Goal: Communication & Community: Share content

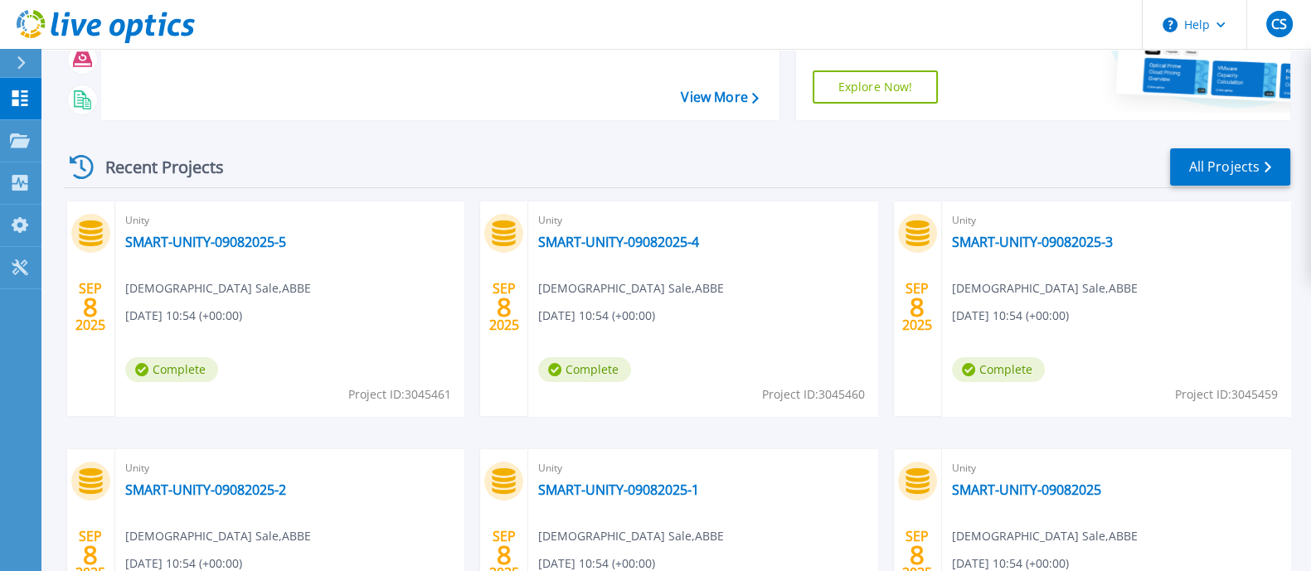
scroll to position [210, 0]
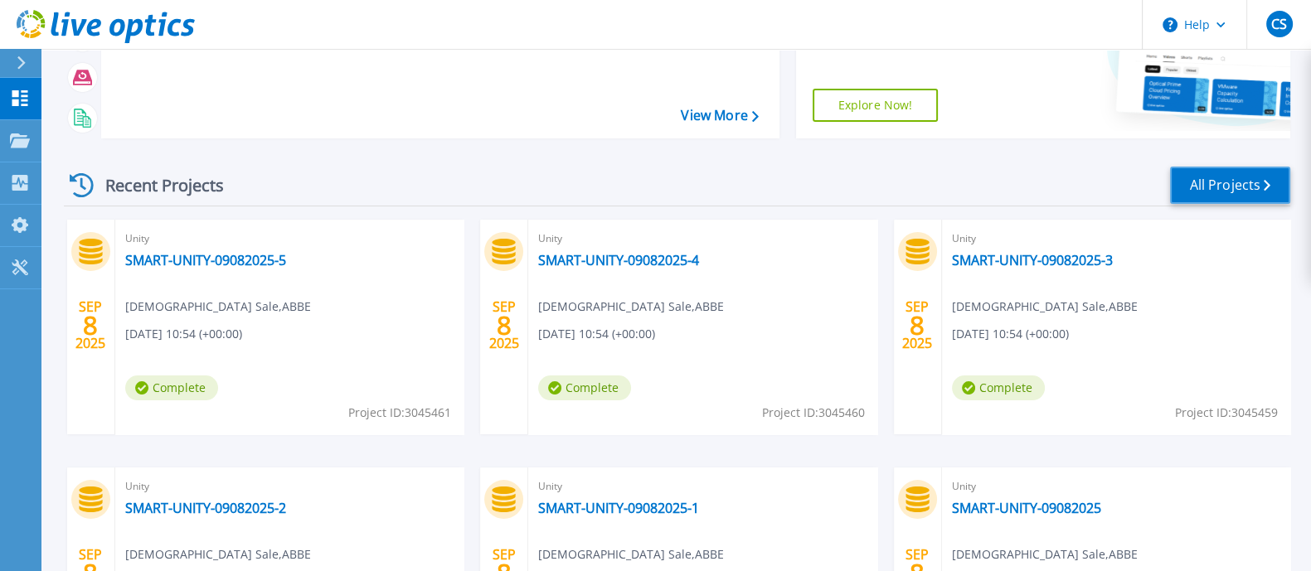
drag, startPoint x: 1219, startPoint y: 177, endPoint x: 1179, endPoint y: 191, distance: 42.0
click at [1219, 177] on link "All Projects" at bounding box center [1230, 185] width 120 height 37
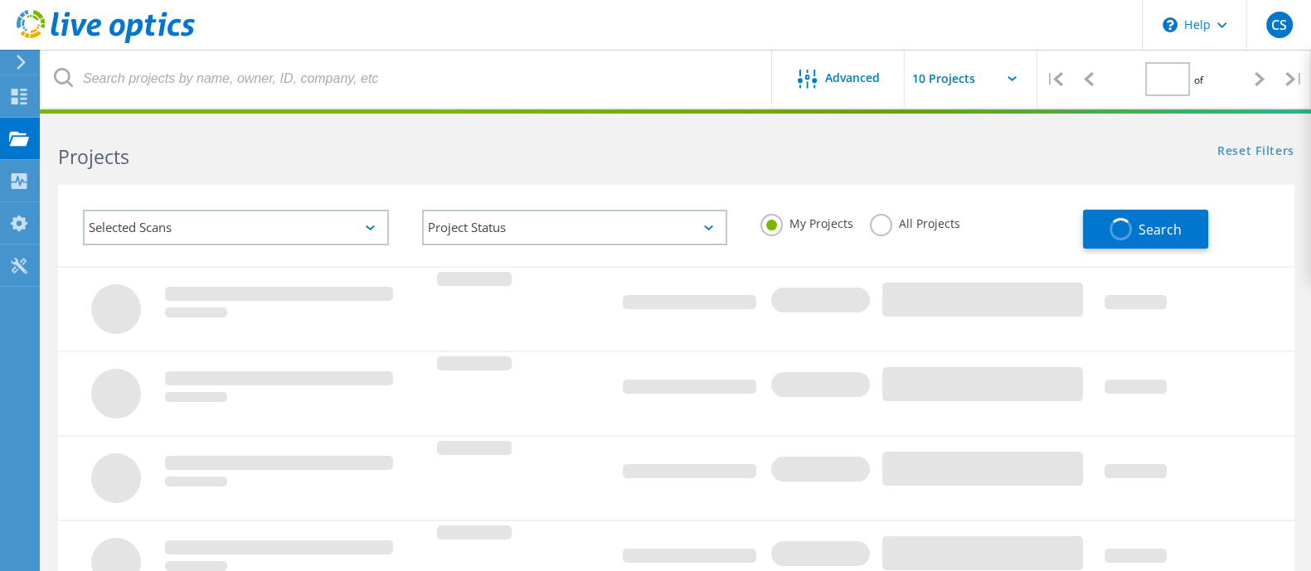
type input "1"
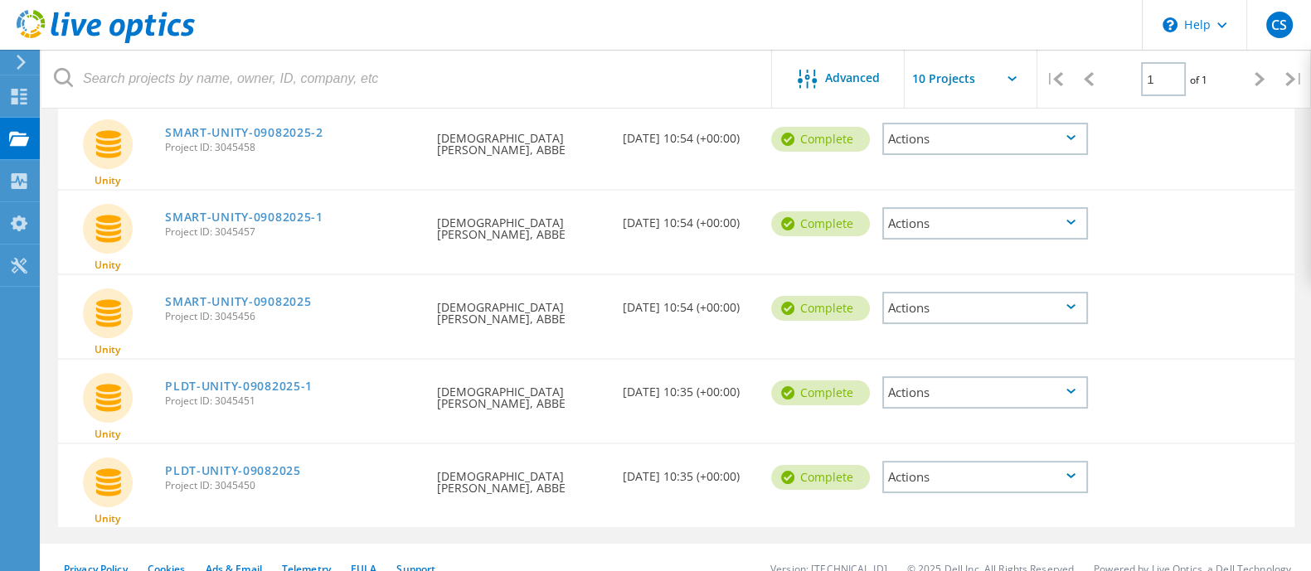
scroll to position [473, 0]
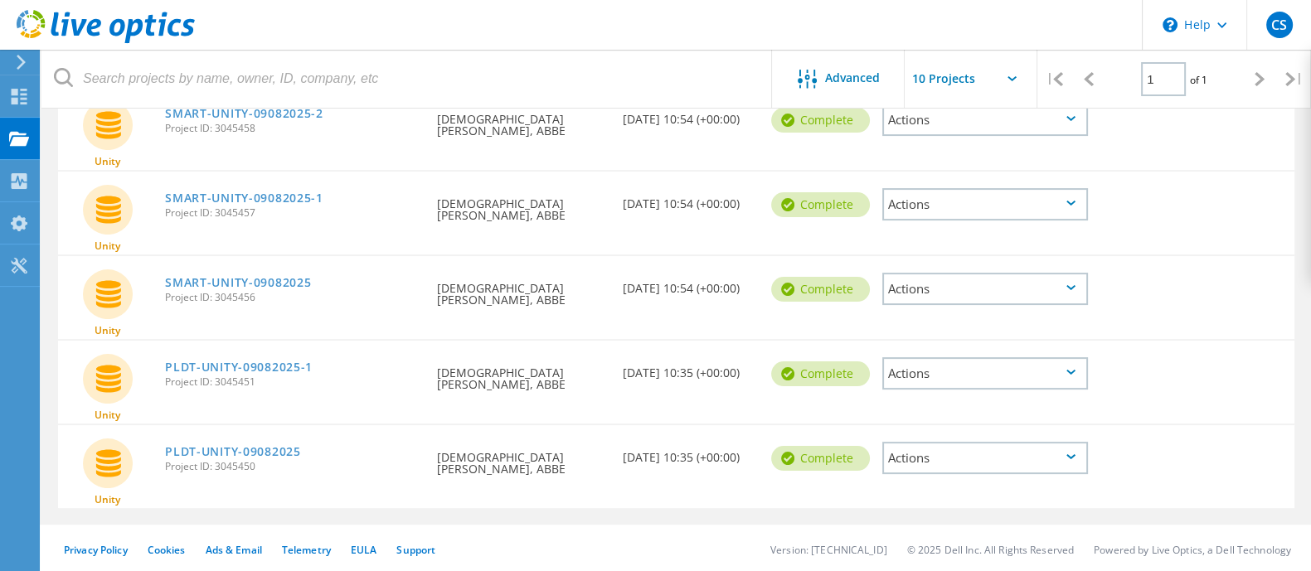
click at [1058, 459] on div "Actions" at bounding box center [985, 458] width 206 height 32
click at [979, 469] on div "Share" at bounding box center [985, 472] width 202 height 26
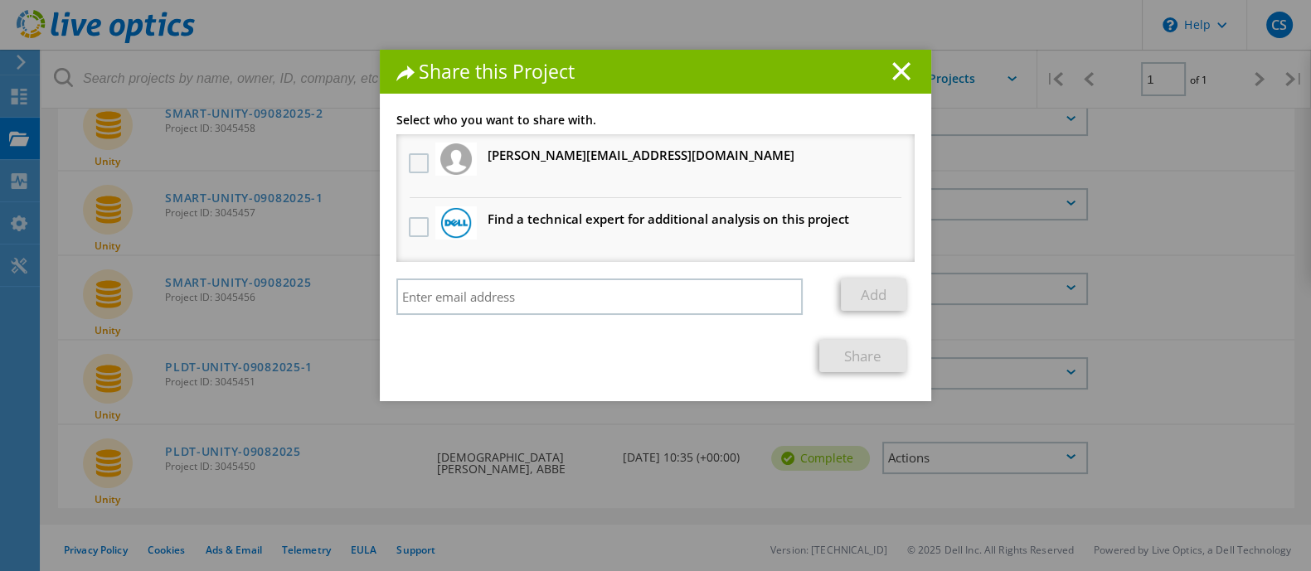
click at [409, 171] on label at bounding box center [421, 163] width 24 height 20
click at [0, 0] on input "checkbox" at bounding box center [0, 0] width 0 height 0
click at [850, 354] on link "Share" at bounding box center [862, 356] width 87 height 32
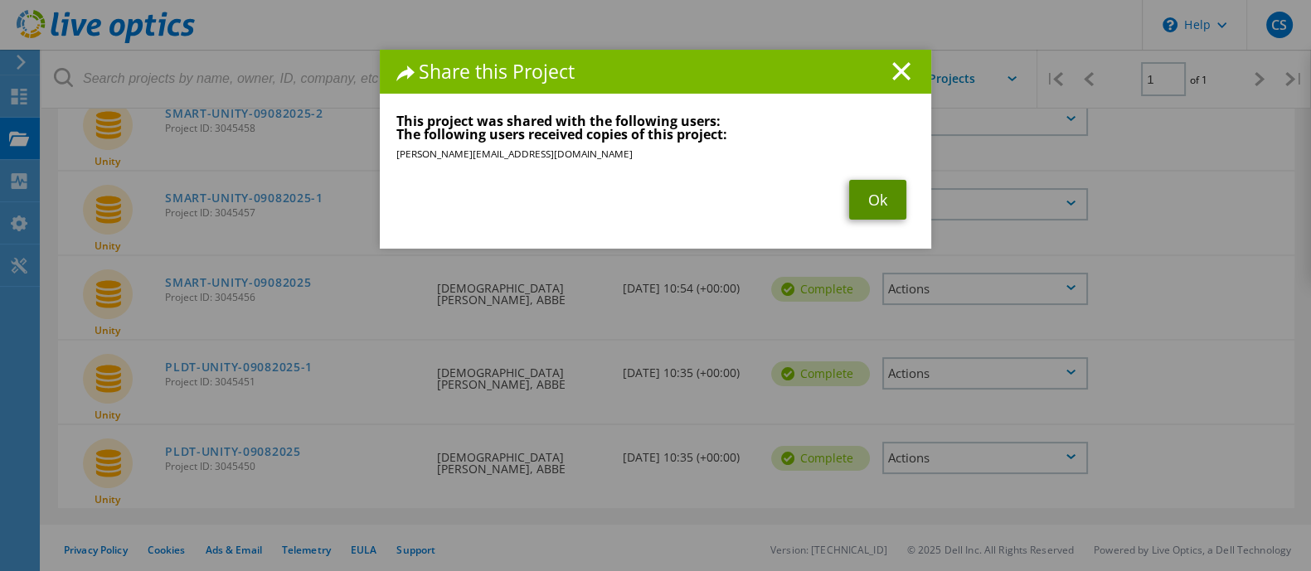
click at [867, 200] on link "Ok" at bounding box center [877, 200] width 57 height 40
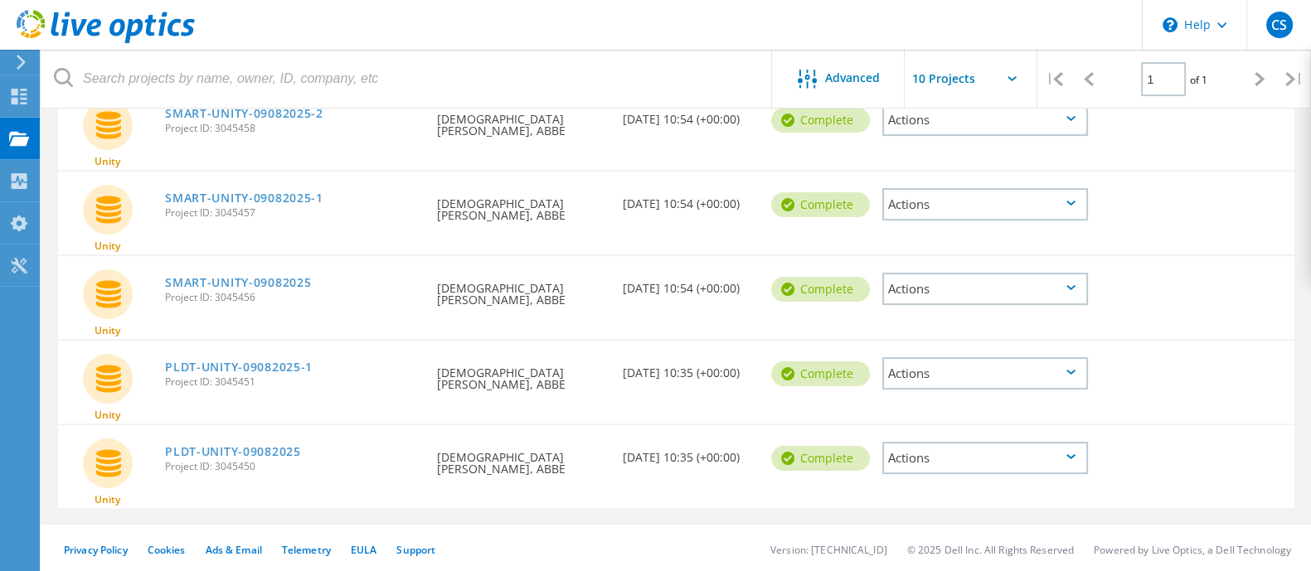
click at [1078, 367] on div "Actions" at bounding box center [985, 373] width 206 height 32
click at [973, 387] on div "Share" at bounding box center [985, 387] width 202 height 26
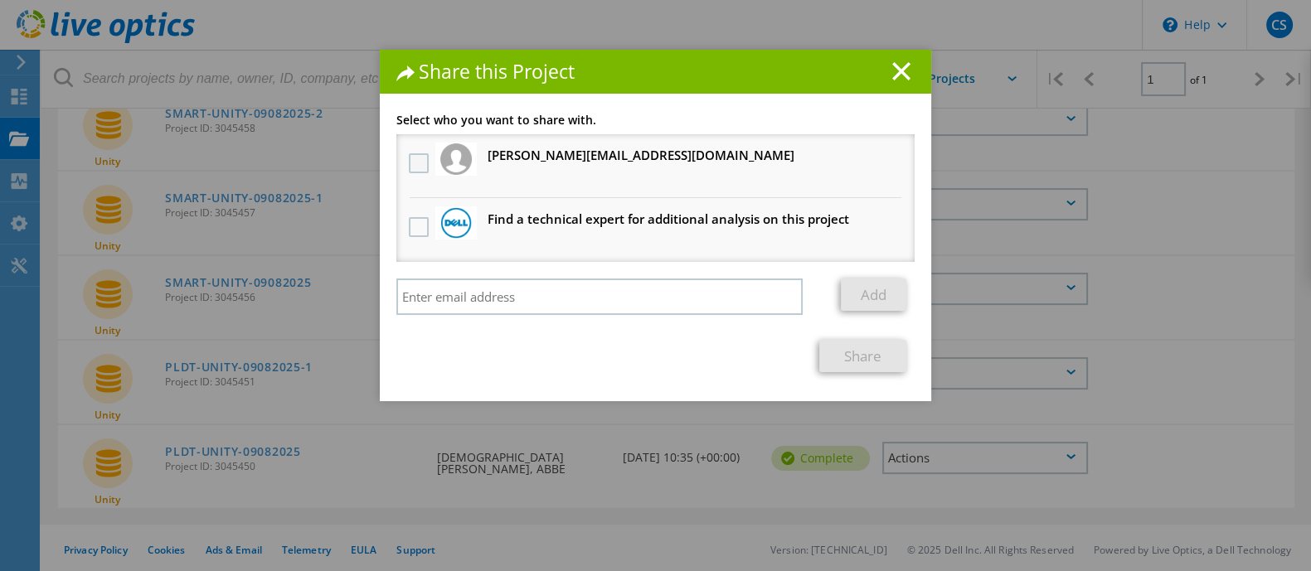
click at [420, 164] on label at bounding box center [421, 163] width 24 height 20
click at [0, 0] on input "checkbox" at bounding box center [0, 0] width 0 height 0
click at [880, 346] on link "Share" at bounding box center [862, 356] width 87 height 32
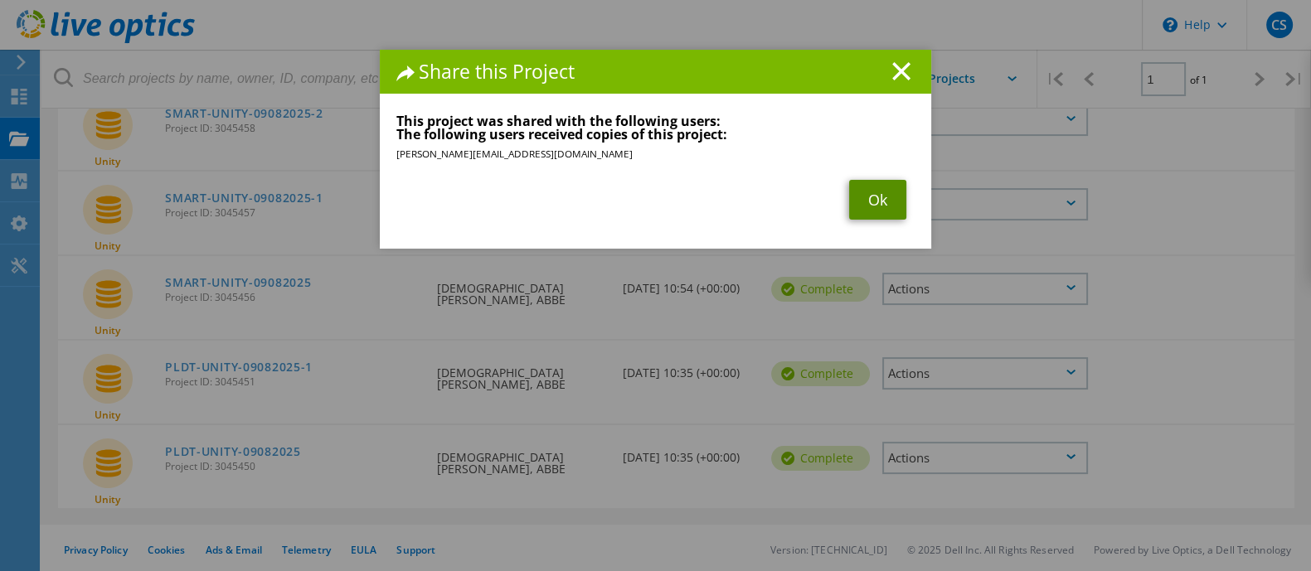
click at [888, 205] on link "Ok" at bounding box center [877, 200] width 57 height 40
